Goal: Browse casually

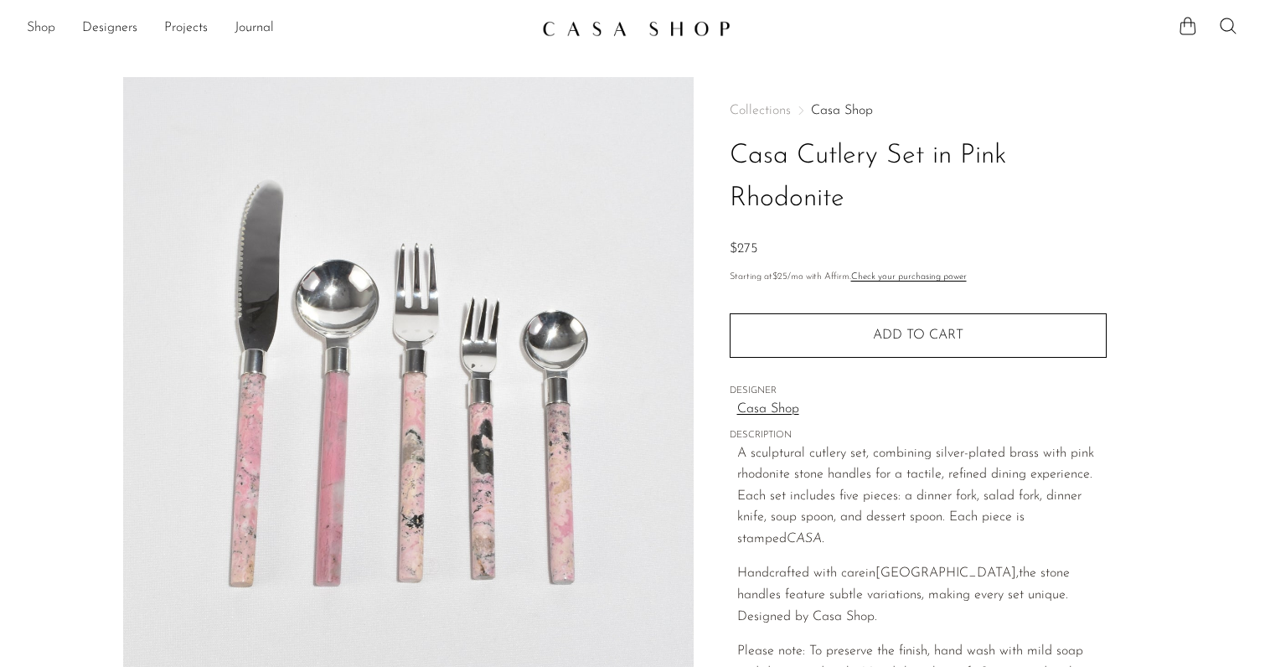
click at [44, 34] on link "Shop" at bounding box center [41, 29] width 28 height 22
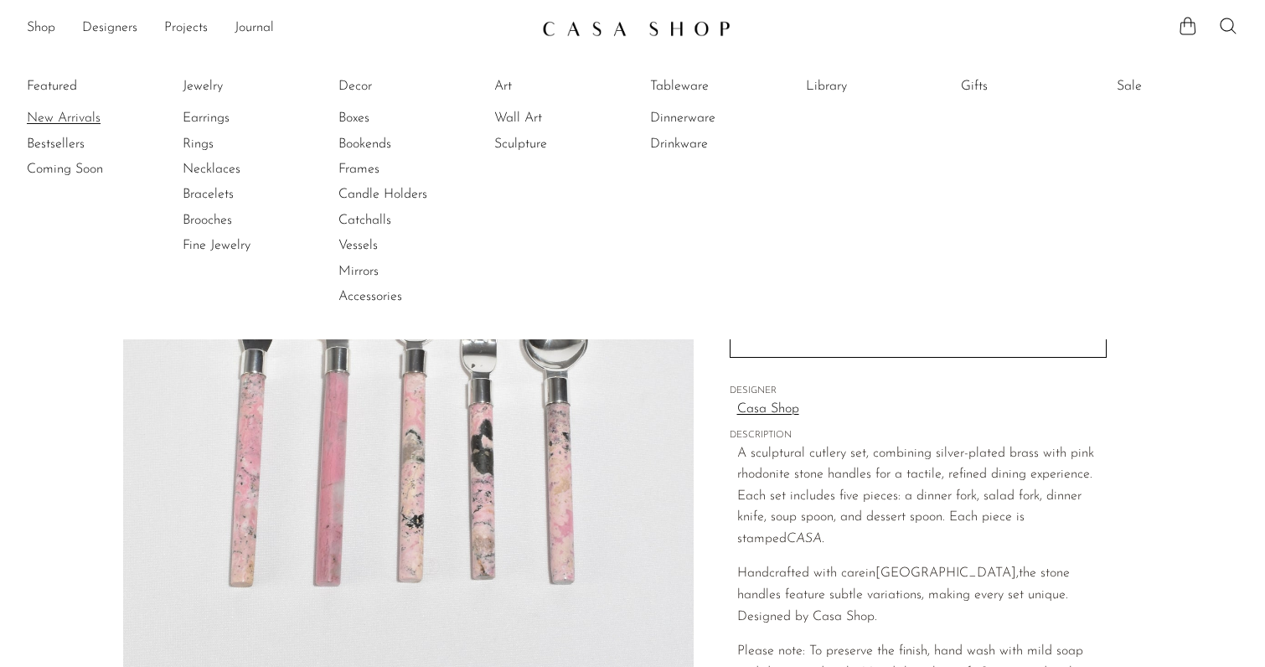
click at [59, 116] on link "New Arrivals" at bounding box center [90, 118] width 126 height 18
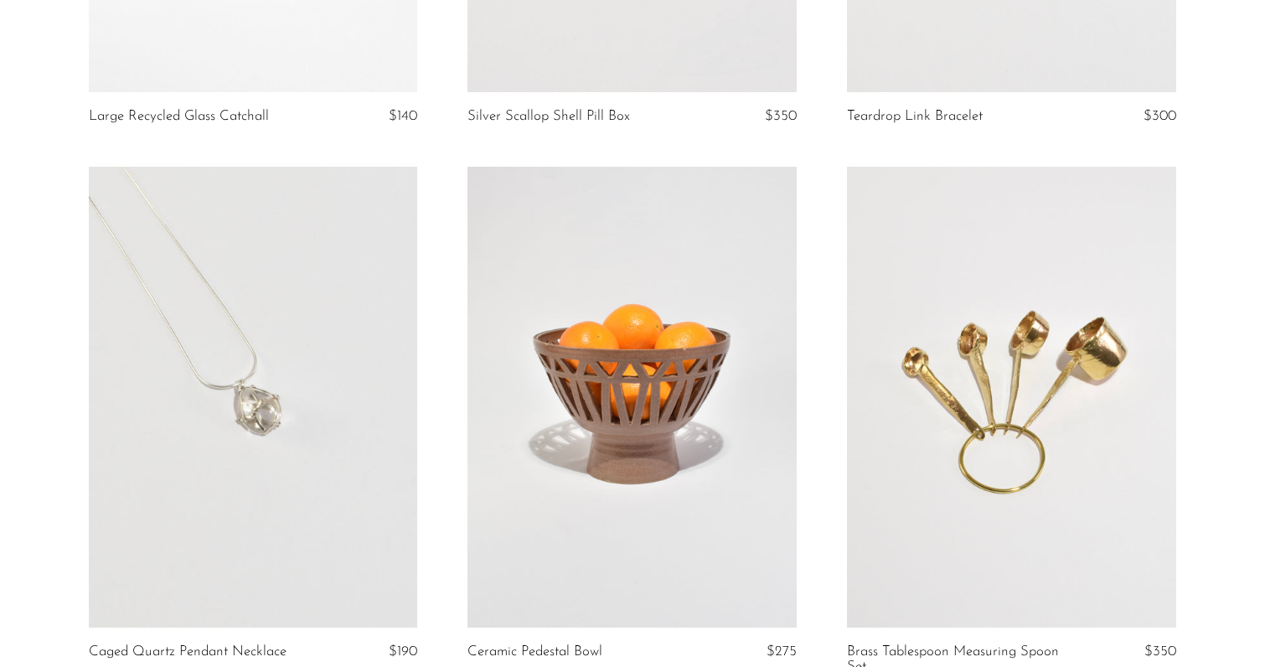
scroll to position [6162, 0]
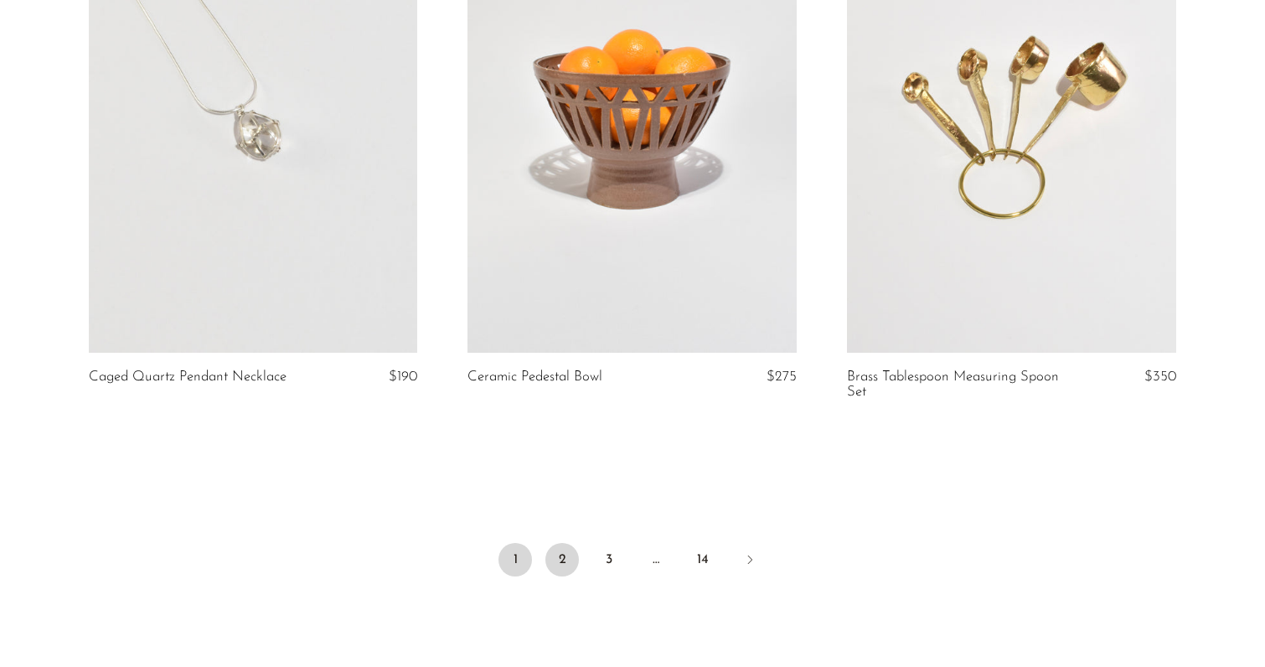
click at [561, 549] on link "2" at bounding box center [562, 560] width 34 height 34
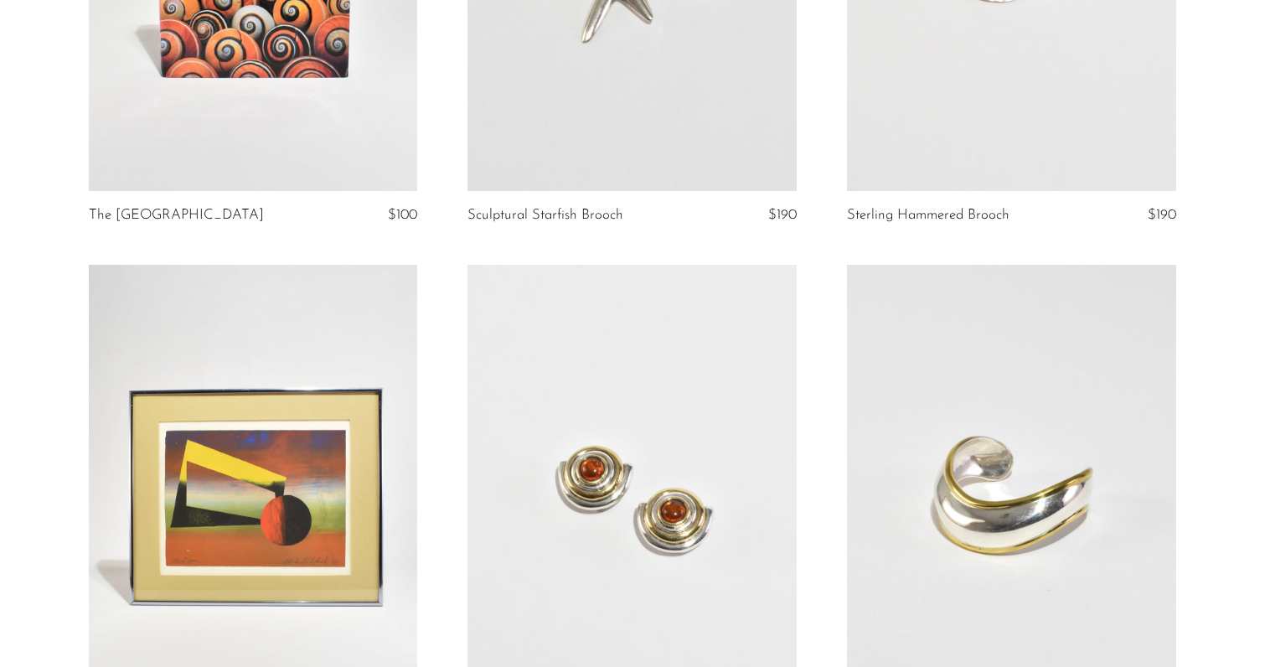
scroll to position [3347, 0]
